Goal: Check status: Check status

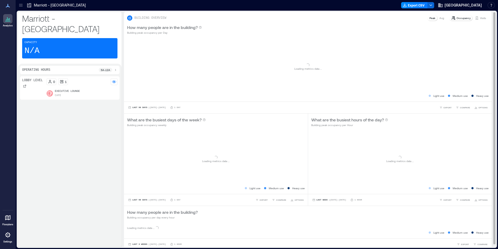
click at [480, 16] on p "Visits" at bounding box center [483, 18] width 6 height 4
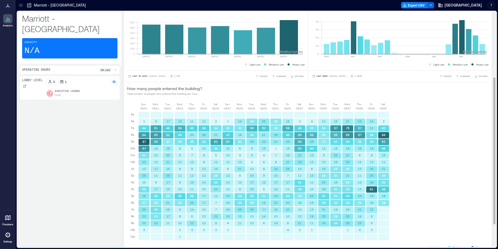
scroll to position [141, 0]
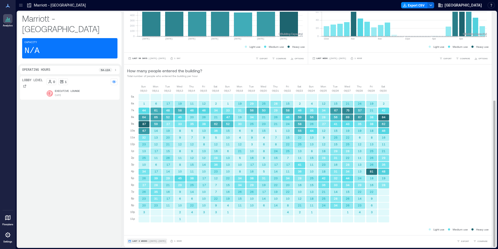
click at [143, 241] on span "Last 3 Weeks" at bounding box center [139, 241] width 15 height 0
click at [143, 231] on span "Custom" at bounding box center [137, 231] width 11 height 4
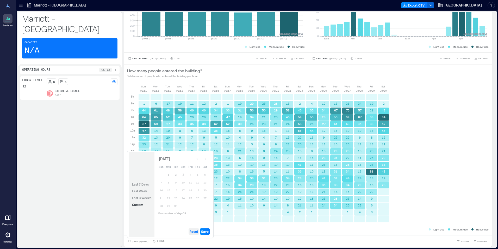
click at [196, 232] on span "Reset" at bounding box center [194, 231] width 8 height 4
click at [184, 175] on button "3" at bounding box center [182, 174] width 7 height 7
click at [173, 173] on button "2" at bounding box center [175, 174] width 7 height 7
click at [205, 229] on span "Save" at bounding box center [205, 231] width 8 height 4
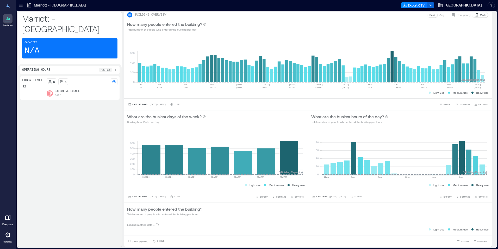
scroll to position [3, 0]
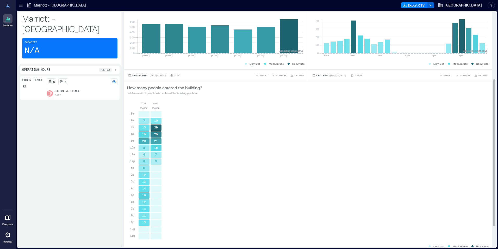
scroll to position [133, 0]
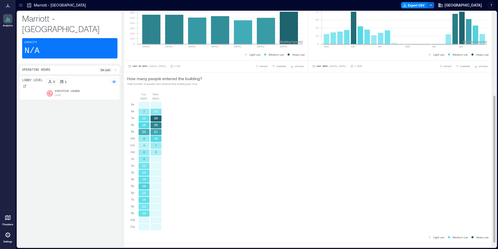
click at [217, 144] on div "[DATE] [DATE] 5a 6a 7a 8a 9a 10a 11a 12p 1p 2p 3p 4p 5p 6p 7p 8p 9p 10p 11p 7 1…" at bounding box center [308, 163] width 362 height 142
